Goal: Transaction & Acquisition: Book appointment/travel/reservation

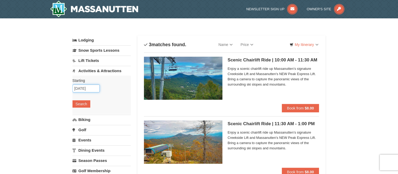
click at [94, 86] on input "10/18/2025" at bounding box center [86, 88] width 27 height 8
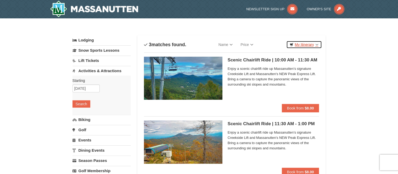
click at [308, 43] on link "My Itinerary" at bounding box center [304, 45] width 35 height 8
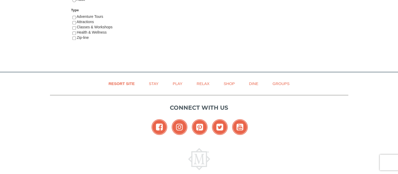
select select "10"
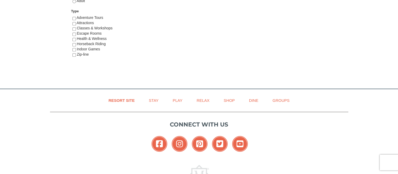
scroll to position [157, 0]
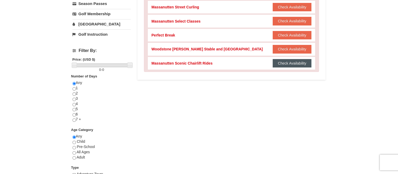
click at [284, 61] on button "Check Availability" at bounding box center [292, 63] width 39 height 8
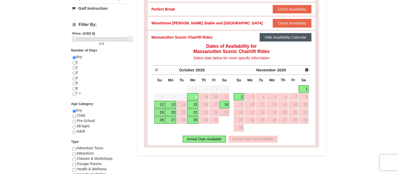
scroll to position [183, 0]
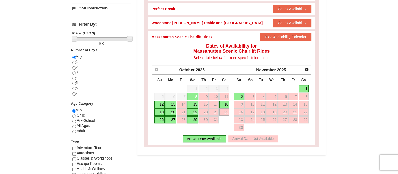
click at [226, 105] on link "18" at bounding box center [224, 103] width 10 height 7
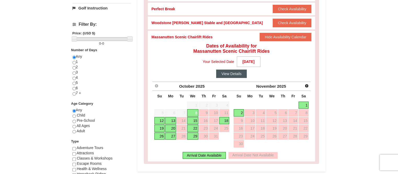
click at [238, 73] on button "View Details" at bounding box center [231, 73] width 31 height 8
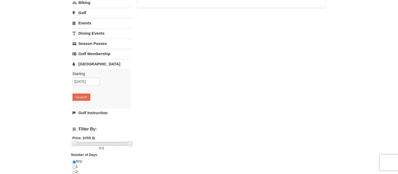
scroll to position [79, 0]
click at [93, 82] on input "[DATE]" at bounding box center [86, 81] width 27 height 8
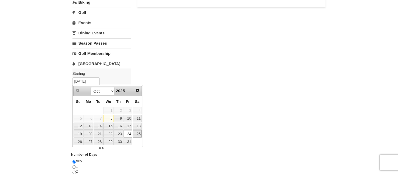
click at [138, 133] on link "25" at bounding box center [137, 133] width 9 height 7
type input "[DATE]"
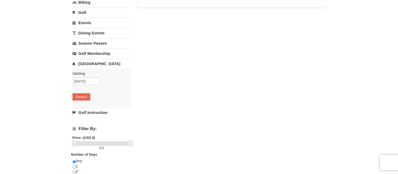
click at [87, 65] on link "[GEOGRAPHIC_DATA]" at bounding box center [102, 64] width 58 height 10
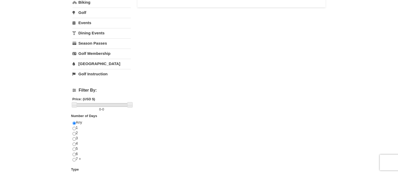
click at [90, 62] on link "[GEOGRAPHIC_DATA]" at bounding box center [102, 64] width 58 height 10
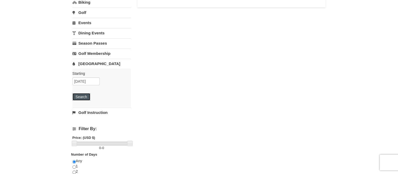
click at [84, 96] on button "Search" at bounding box center [82, 96] width 18 height 7
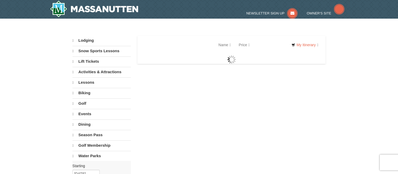
select select "10"
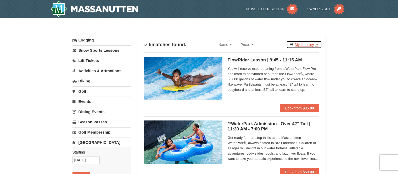
click at [307, 45] on link "My Itinerary" at bounding box center [304, 45] width 35 height 8
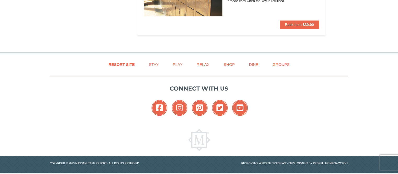
scroll to position [340, 0]
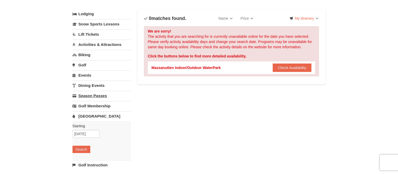
scroll to position [26, 0]
click at [111, 41] on link "Activities & Attractions" at bounding box center [102, 45] width 58 height 10
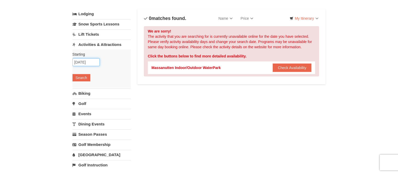
click at [94, 58] on input "[DATE]" at bounding box center [86, 62] width 27 height 8
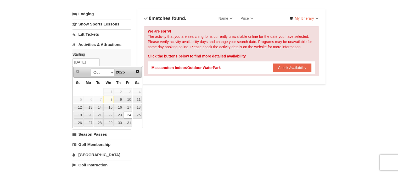
click at [128, 112] on link "24" at bounding box center [128, 114] width 9 height 7
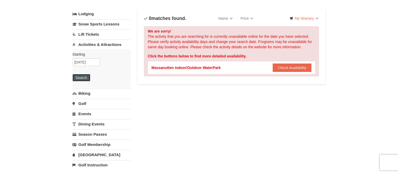
click at [88, 79] on button "Search" at bounding box center [82, 77] width 18 height 7
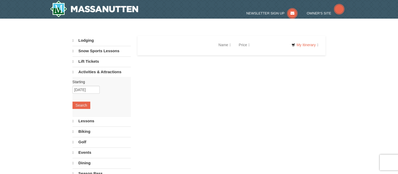
select select "10"
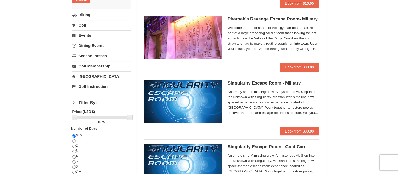
scroll to position [105, 0]
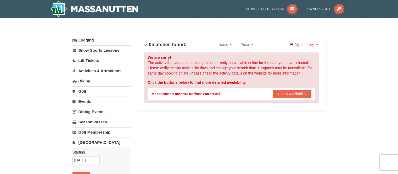
click at [93, 60] on link "Lift Tickets" at bounding box center [102, 61] width 58 height 10
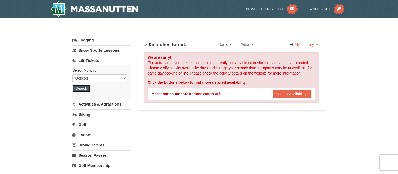
click at [83, 88] on button "Search" at bounding box center [82, 88] width 18 height 7
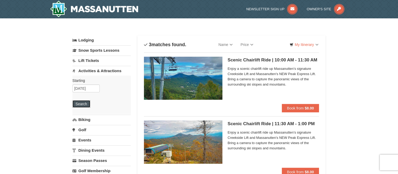
click at [81, 104] on button "Search" at bounding box center [82, 103] width 18 height 7
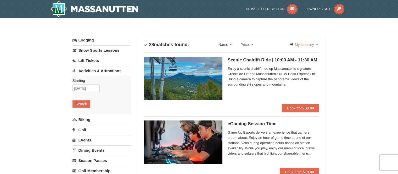
click at [230, 44] on link "Name" at bounding box center [226, 44] width 22 height 10
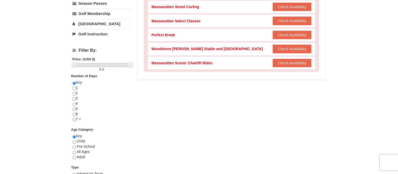
scroll to position [157, 0]
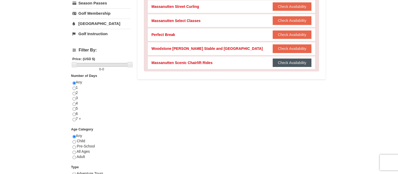
click at [306, 62] on button "Check Availability" at bounding box center [292, 62] width 39 height 8
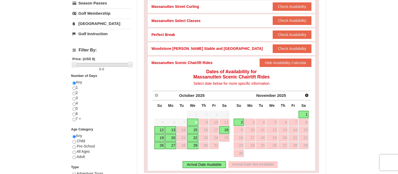
click at [225, 130] on link "18" at bounding box center [224, 129] width 10 height 7
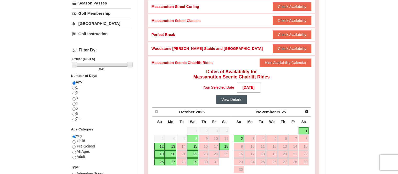
click at [234, 99] on button "View Details" at bounding box center [231, 99] width 31 height 8
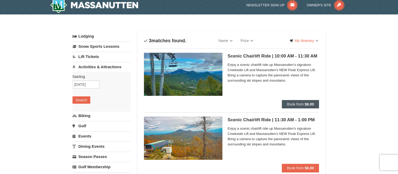
scroll to position [79, 0]
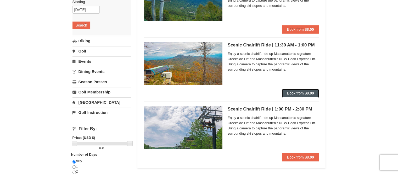
click at [305, 93] on strong "$8.00" at bounding box center [309, 93] width 9 height 4
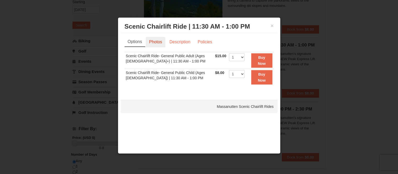
click at [163, 44] on link "Photos" at bounding box center [156, 42] width 20 height 10
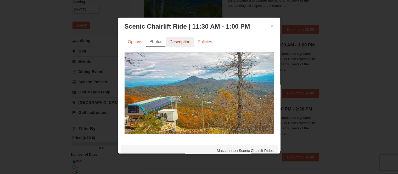
click at [172, 42] on link "Description" at bounding box center [180, 42] width 28 height 10
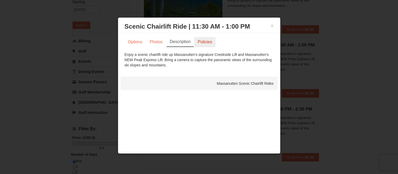
click at [201, 42] on link "Policies" at bounding box center [204, 42] width 21 height 10
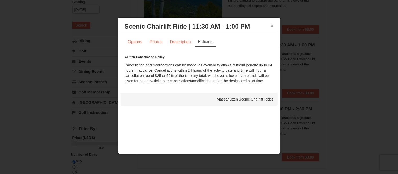
click at [274, 25] on div "× Scenic Chairlift Ride | 11:30 AM - 1:00 PM Massanutten Scenic Chairlift Rides" at bounding box center [199, 26] width 157 height 13
click at [271, 24] on button "×" at bounding box center [272, 25] width 3 height 5
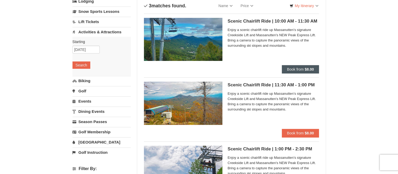
scroll to position [52, 0]
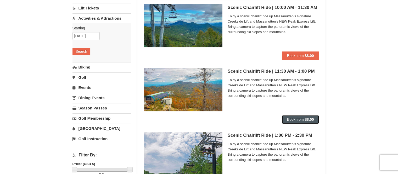
click at [305, 117] on button "Book from $8.00" at bounding box center [300, 119] width 37 height 8
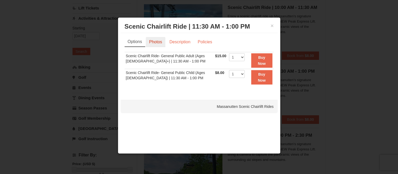
click at [157, 41] on link "Photos" at bounding box center [156, 42] width 20 height 10
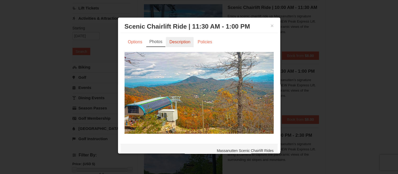
click at [175, 41] on link "Description" at bounding box center [180, 42] width 28 height 10
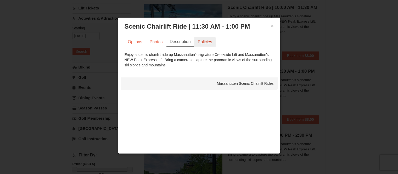
click at [200, 44] on link "Policies" at bounding box center [204, 42] width 21 height 10
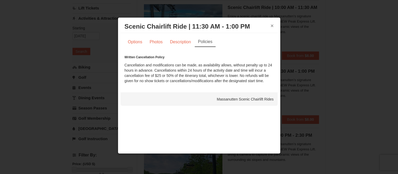
click at [272, 26] on button "×" at bounding box center [272, 25] width 3 height 5
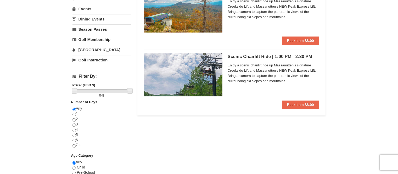
scroll to position [0, 0]
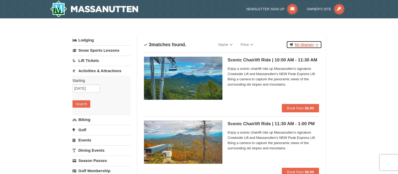
click at [308, 44] on link "My Itinerary" at bounding box center [304, 45] width 35 height 8
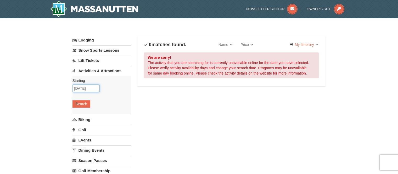
click at [95, 86] on input "10/25/2025" at bounding box center [86, 88] width 27 height 8
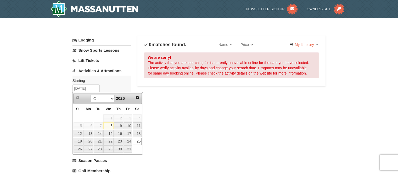
click at [139, 141] on link "25" at bounding box center [137, 141] width 9 height 7
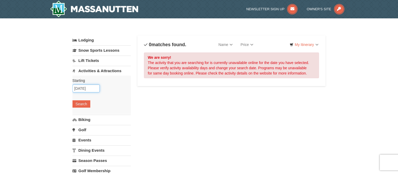
click at [90, 86] on input "10/25/2025" at bounding box center [86, 88] width 27 height 8
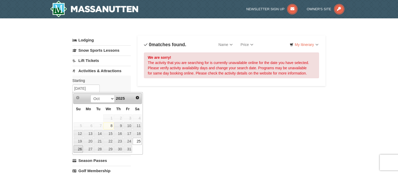
click at [79, 149] on link "26" at bounding box center [78, 148] width 9 height 7
type input "[DATE]"
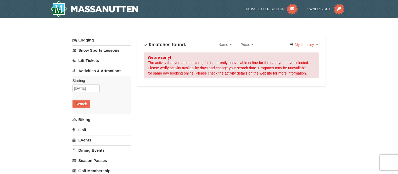
click at [85, 99] on div "Starting Please format dates MM/DD/YYYY Please format dates MM/DD/YYYY 10/26/20…" at bounding box center [102, 94] width 58 height 39
click at [82, 101] on button "Search" at bounding box center [82, 103] width 18 height 7
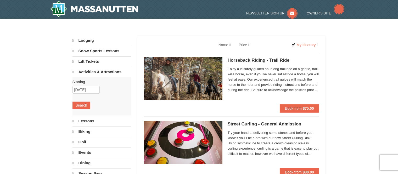
select select "10"
